Goal: Information Seeking & Learning: Learn about a topic

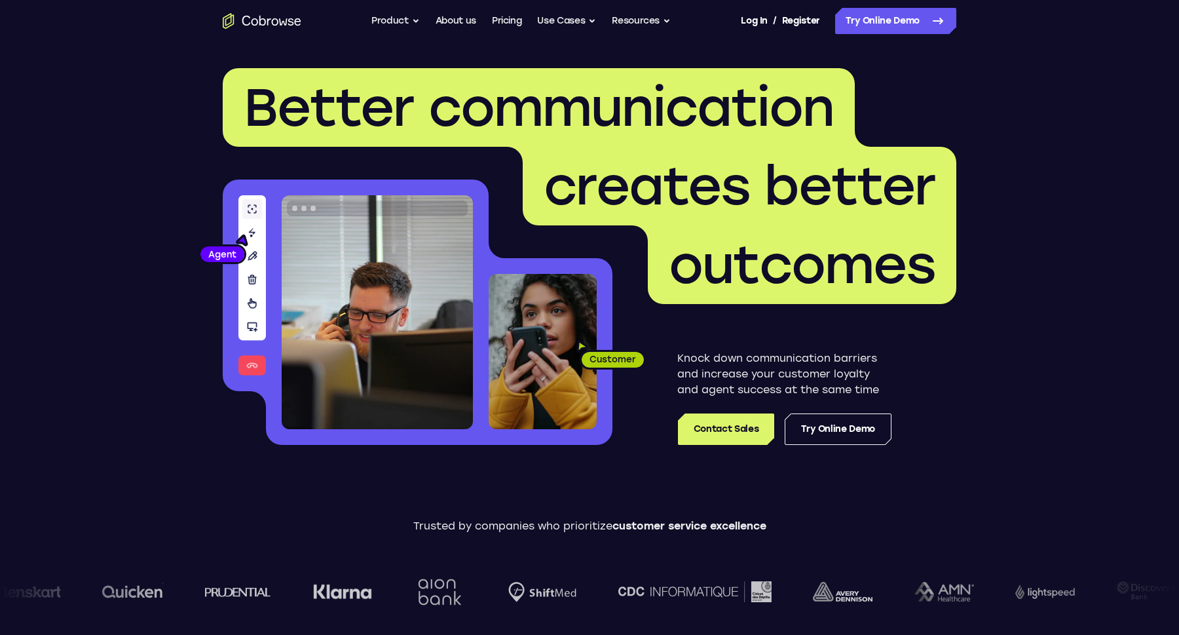
click at [527, 18] on ul "Go back Powerful, Flexible and Trustworthy. Avoid all extra friction for both A…" at bounding box center [520, 21] width 299 height 26
click at [511, 18] on link "Pricing" at bounding box center [507, 21] width 30 height 26
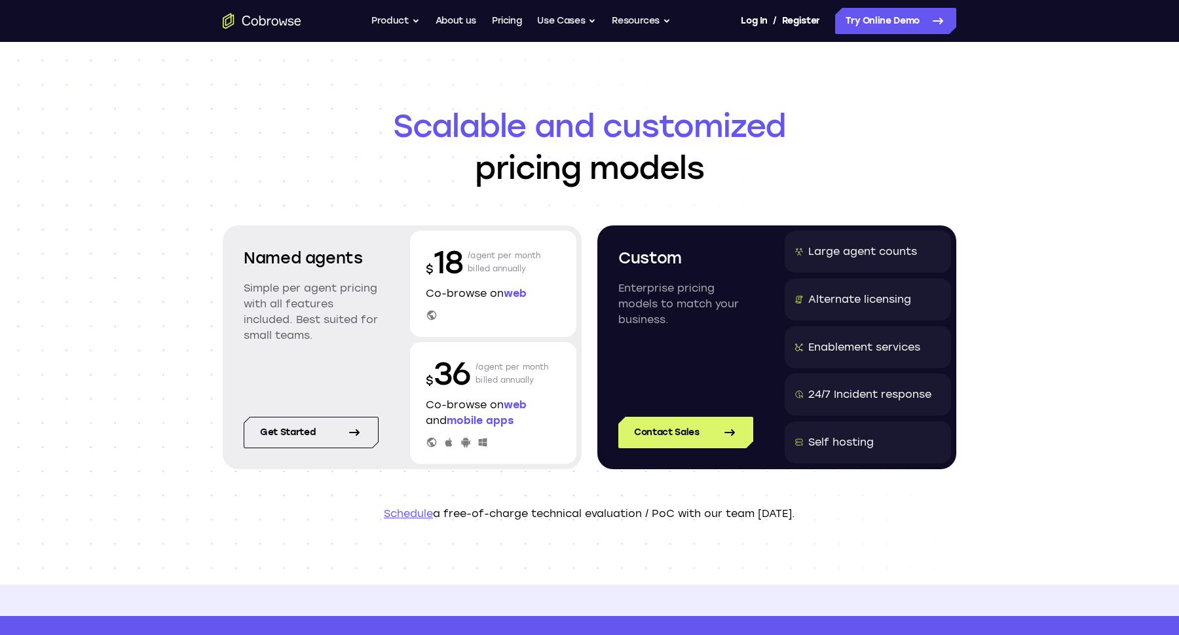
drag, startPoint x: 464, startPoint y: 253, endPoint x: 522, endPoint y: 269, distance: 60.2
click at [522, 269] on div "$ 18 /agent per month billed annually" at bounding box center [493, 262] width 135 height 42
click at [522, 269] on p "/agent per month billed annually" at bounding box center [504, 262] width 73 height 42
click at [818, 301] on div "Alternate licensing" at bounding box center [859, 299] width 103 height 16
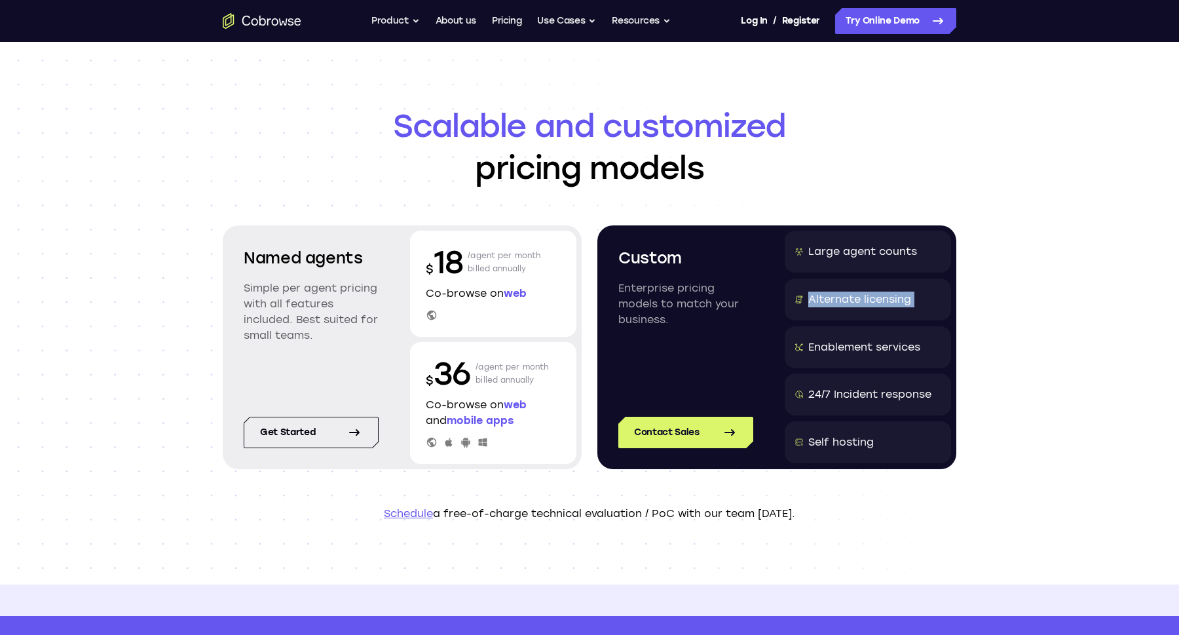
click at [818, 301] on div "Alternate licensing" at bounding box center [859, 299] width 103 height 16
click at [402, 21] on button "Product" at bounding box center [395, 21] width 48 height 26
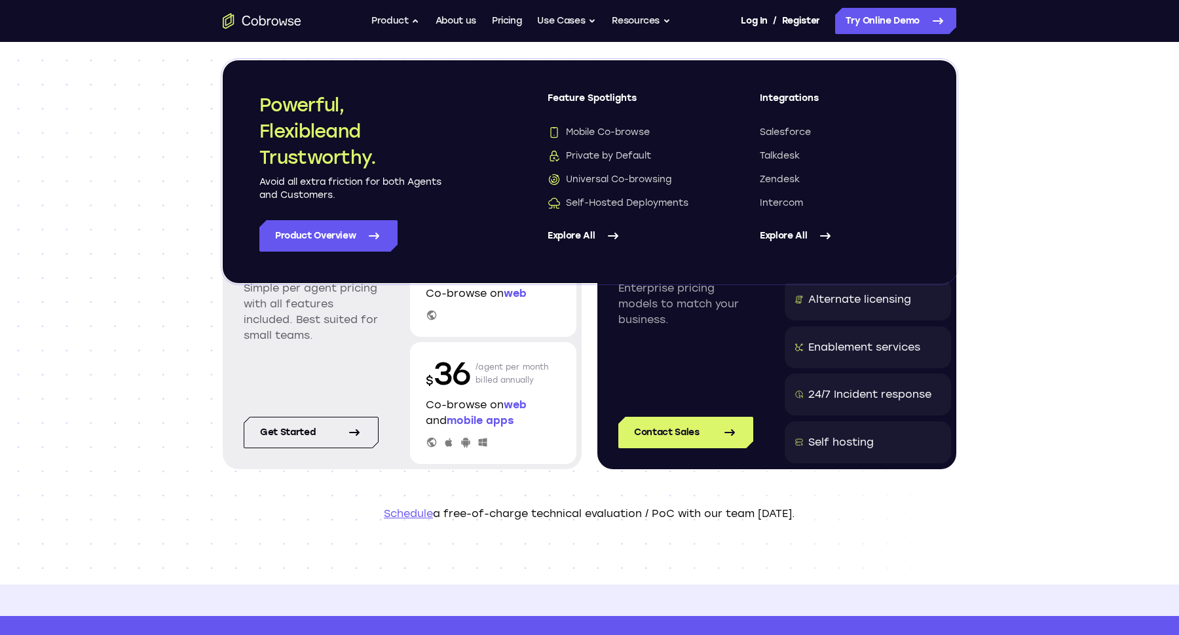
click at [621, 398] on div "Custom Enterprise pricing models to match your business. Contact Sales Large ag…" at bounding box center [776, 347] width 359 height 244
